Goal: Task Accomplishment & Management: Manage account settings

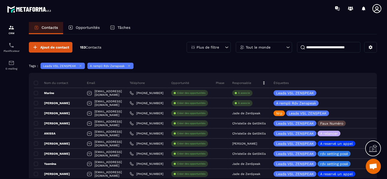
click at [80, 30] on div "Opportunités" at bounding box center [84, 28] width 42 height 12
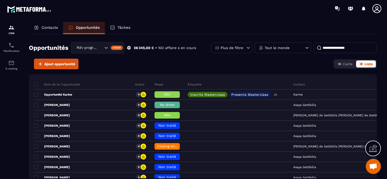
click at [48, 27] on p "Contacts" at bounding box center [50, 27] width 16 height 5
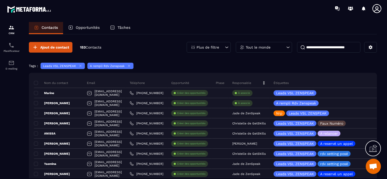
click at [48, 29] on p "Contacts" at bounding box center [50, 27] width 16 height 5
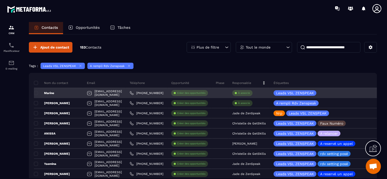
click at [250, 93] on p "À associe" at bounding box center [244, 93] width 12 height 4
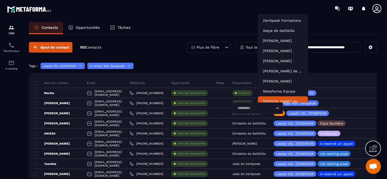
scroll to position [4, 0]
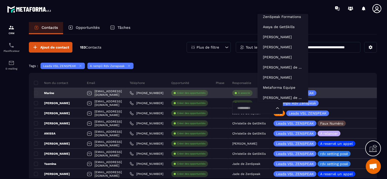
click at [267, 108] on input "Search for option" at bounding box center [254, 109] width 39 height 6
type input "***"
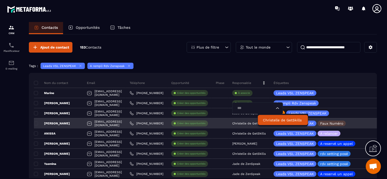
scroll to position [0, 0]
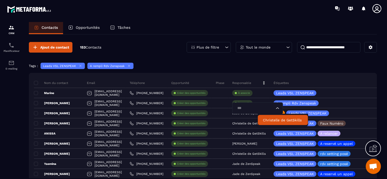
click at [268, 122] on li "Christelle de GetSkills" at bounding box center [283, 120] width 50 height 10
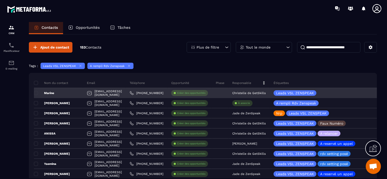
click at [67, 94] on div "Marine" at bounding box center [58, 93] width 49 height 10
